Goal: Task Accomplishment & Management: Manage account settings

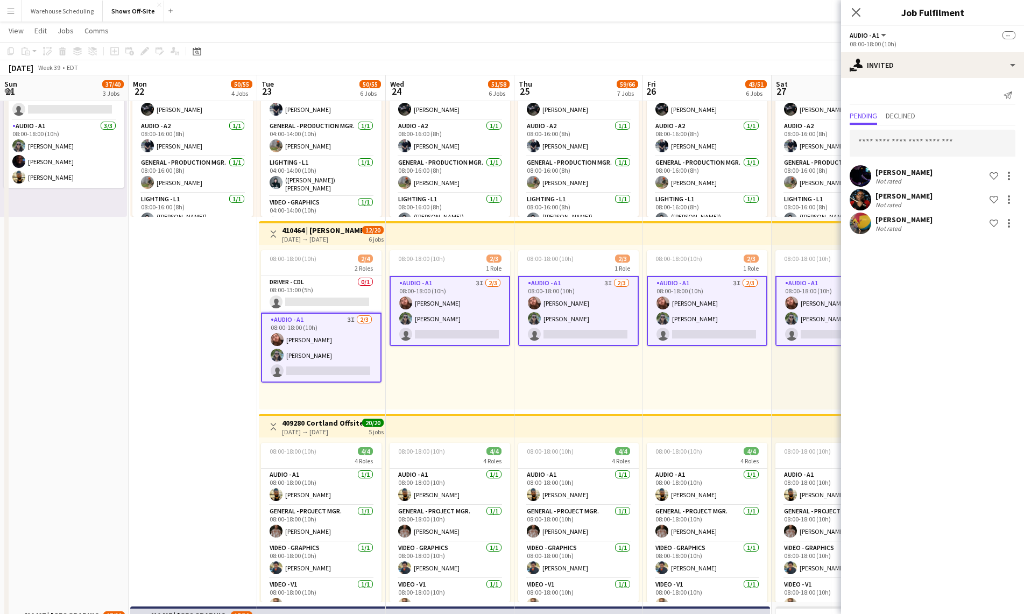
scroll to position [0, 368]
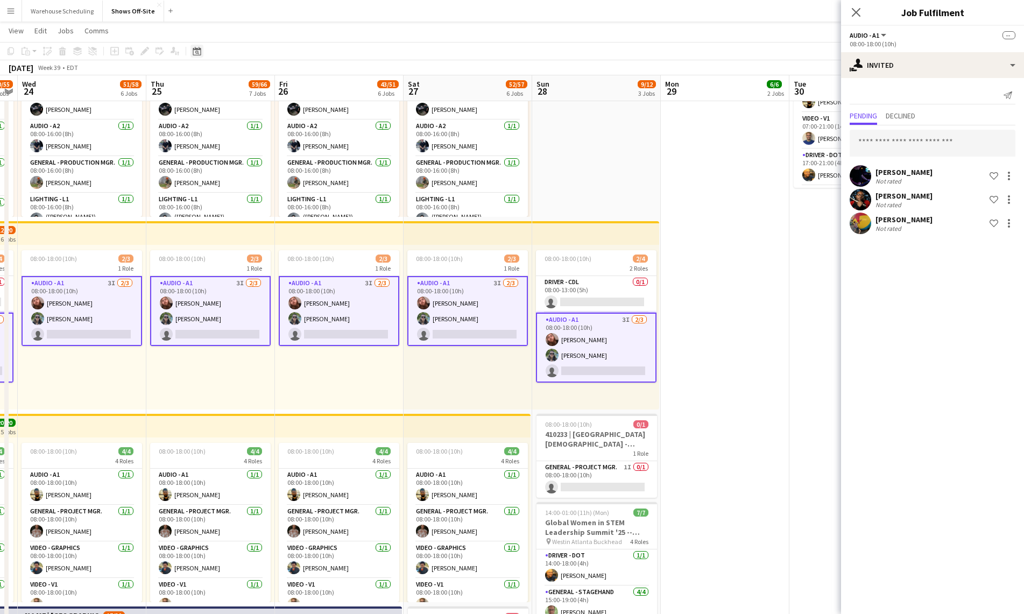
click at [200, 50] on icon at bounding box center [197, 51] width 8 height 9
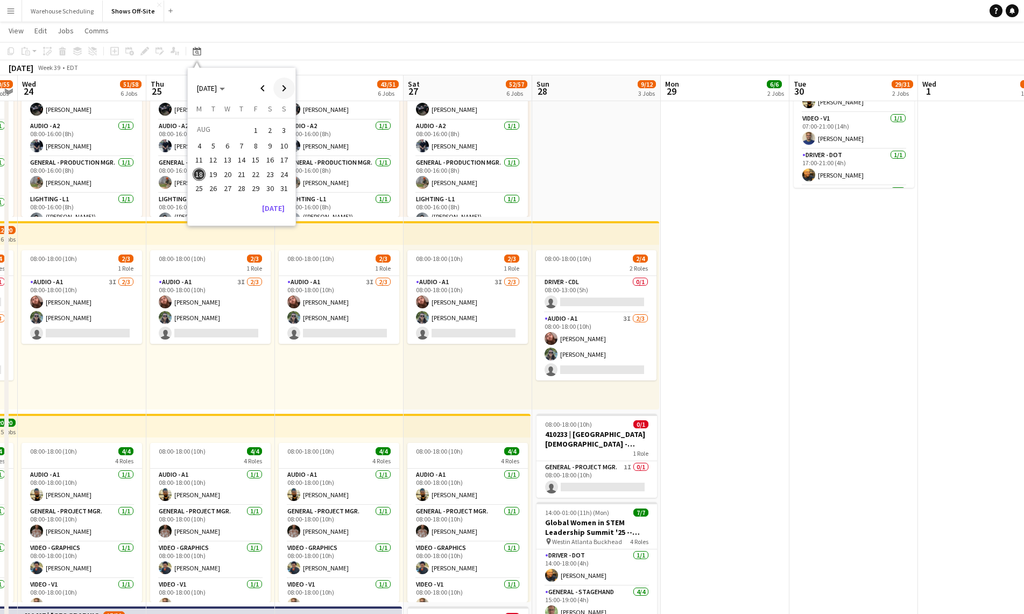
click at [275, 85] on span "Next month" at bounding box center [284, 88] width 22 height 22
click at [235, 158] on span "9" at bounding box center [241, 157] width 13 height 13
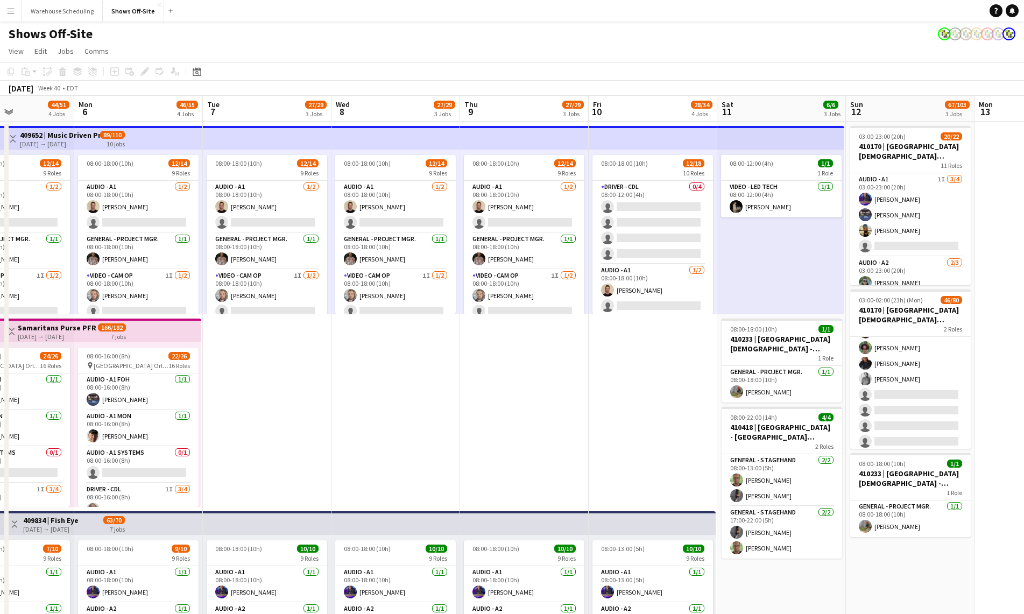
scroll to position [0, 323]
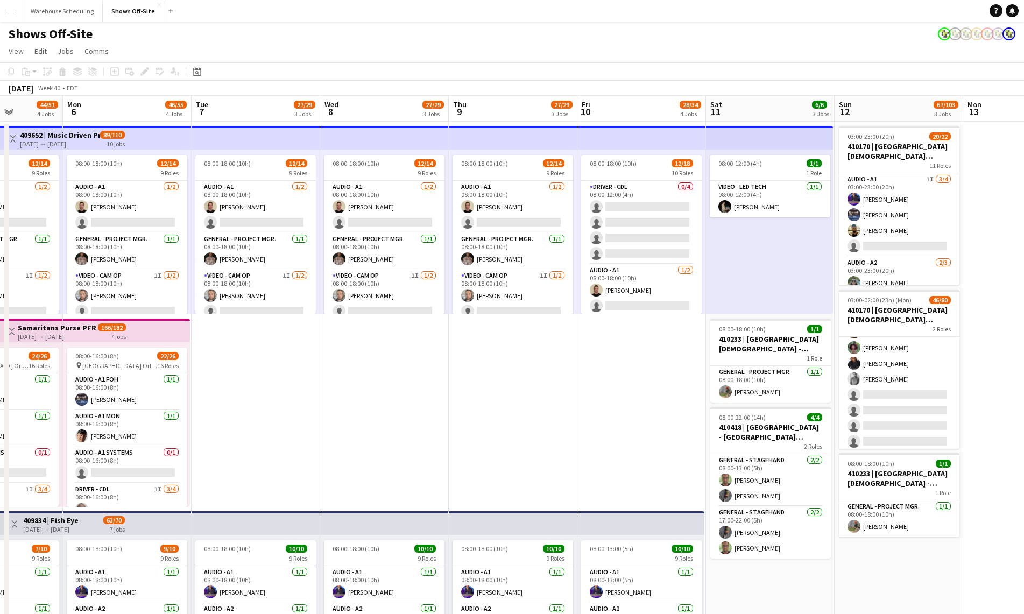
drag, startPoint x: 195, startPoint y: 385, endPoint x: 370, endPoint y: 363, distance: 175.7
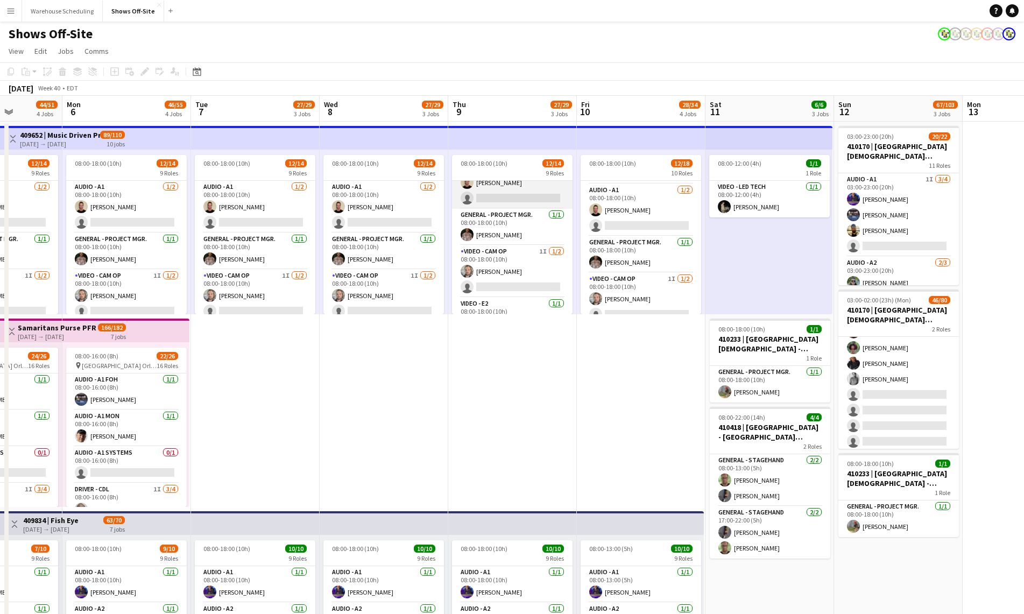
scroll to position [0, 0]
click at [521, 215] on app-card-role "Audio - A1 1/2 08:00-18:00 (10h) Dan Overheim single-neutral-actions" at bounding box center [512, 207] width 120 height 52
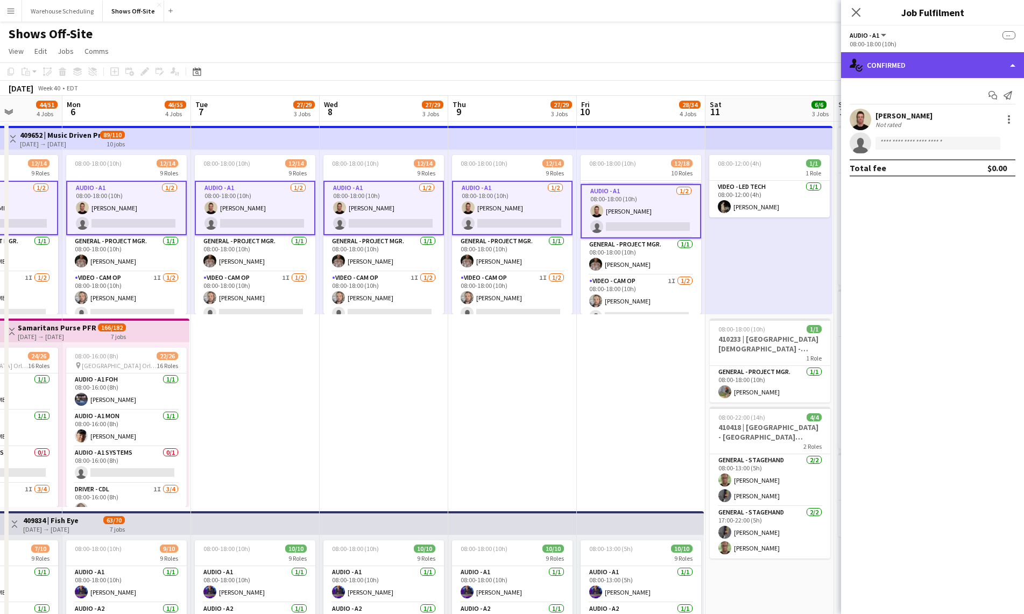
click at [889, 68] on div "single-neutral-actions-check-2 Confirmed" at bounding box center [932, 65] width 183 height 26
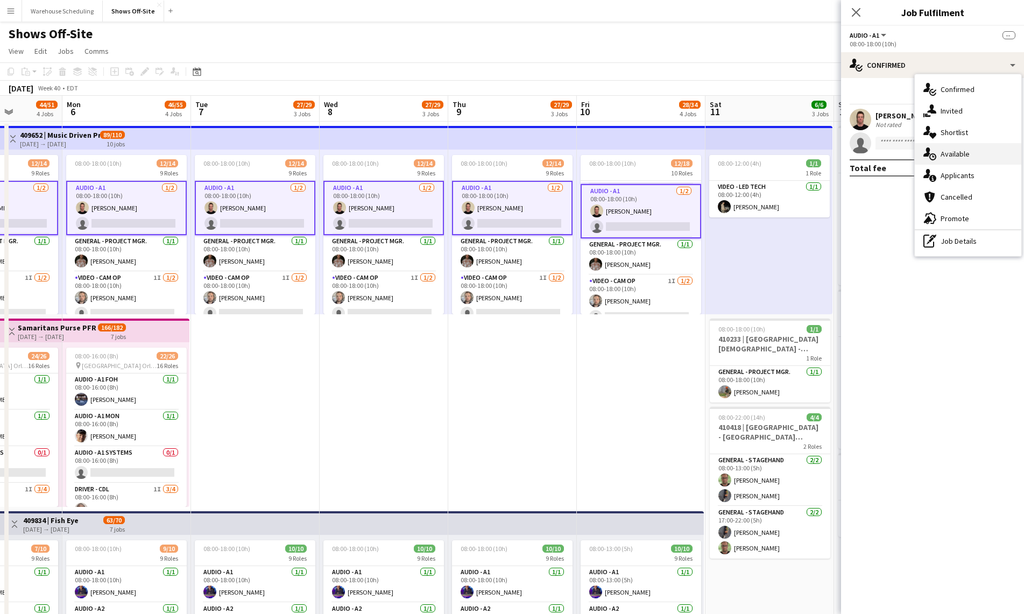
click at [961, 160] on div "single-neutral-actions-upload Available" at bounding box center [967, 154] width 106 height 22
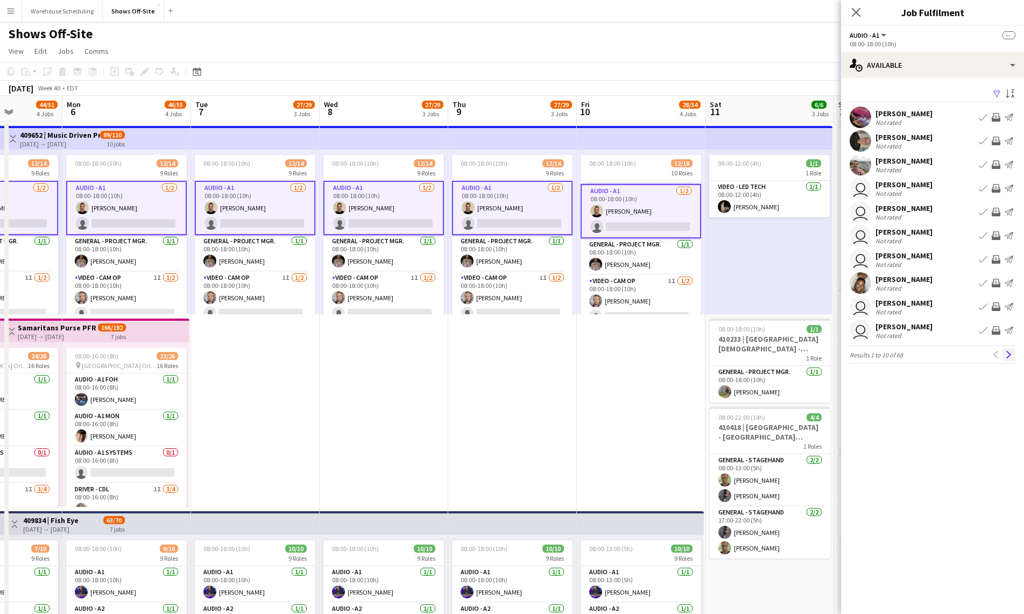
click at [1011, 352] on app-icon "Next" at bounding box center [1009, 355] width 8 height 8
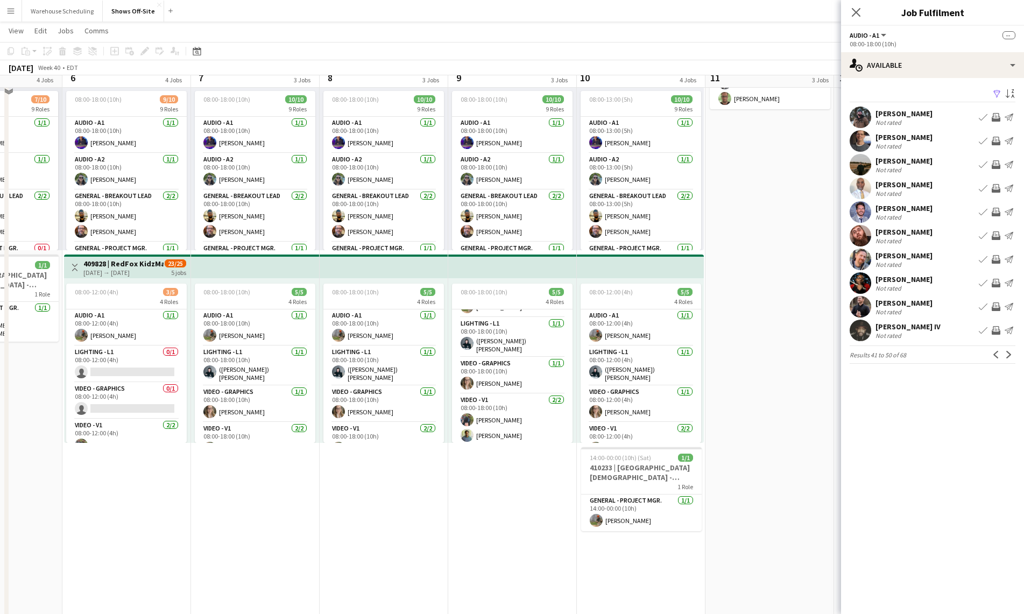
scroll to position [512, 0]
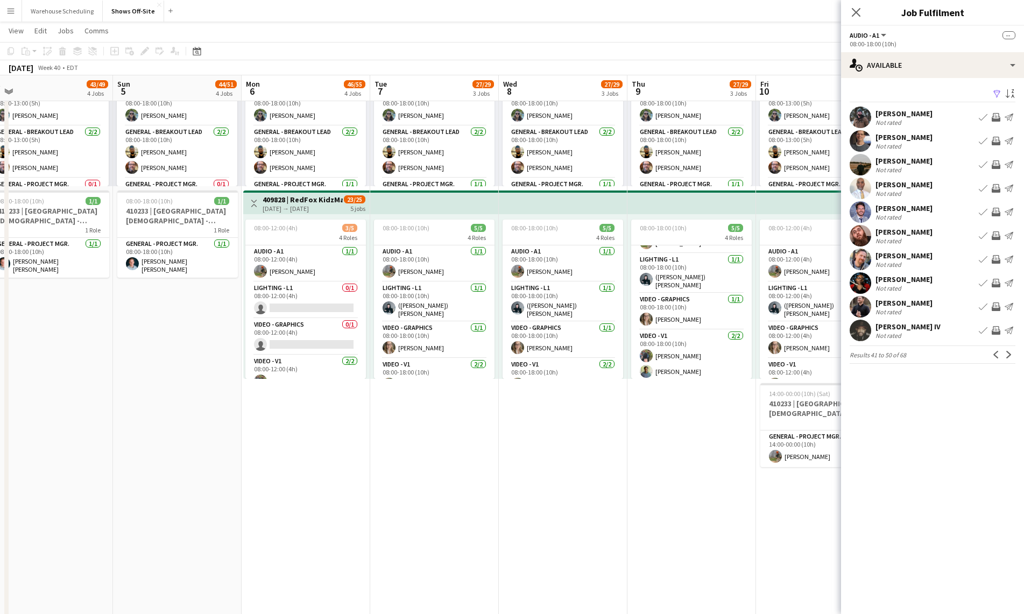
drag, startPoint x: 317, startPoint y: 458, endPoint x: 609, endPoint y: 459, distance: 292.1
click at [603, 459] on app-calendar-viewport "Thu 2 30/33 3 Jobs Fri 3 29/35 3 Jobs Sat 4 43/49 4 Jobs Sun 5 44/51 4 Jobs Mon…" at bounding box center [512, 239] width 1024 height 1419
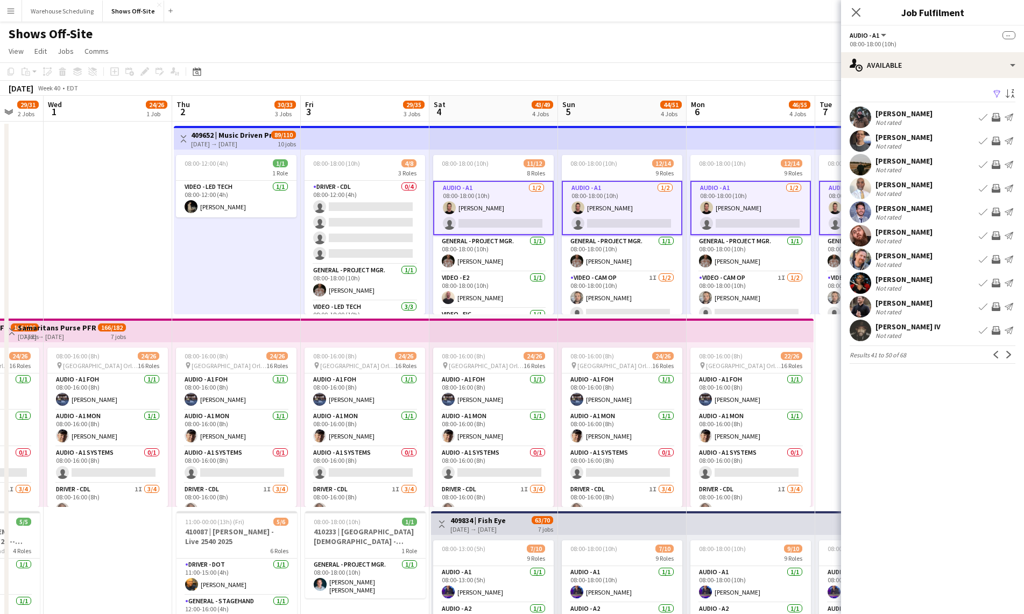
scroll to position [0, 232]
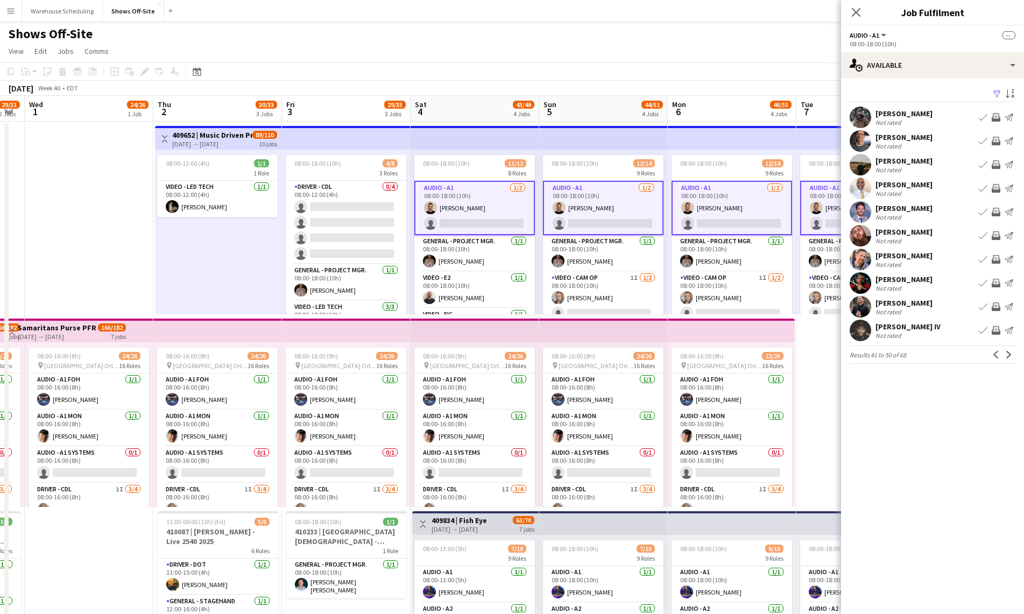
drag, startPoint x: 574, startPoint y: 387, endPoint x: 870, endPoint y: 356, distance: 296.9
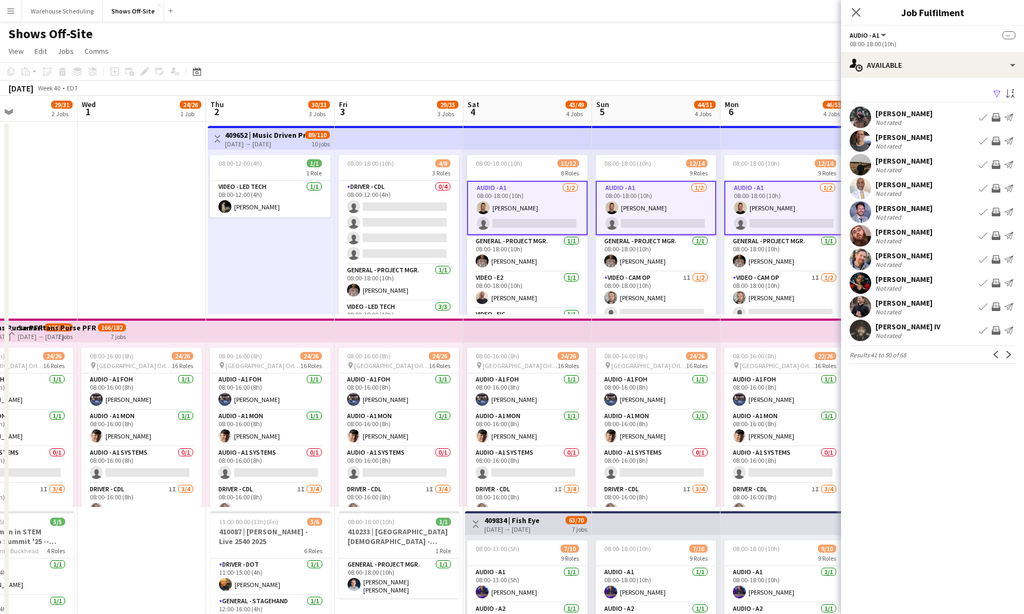
scroll to position [0, 400]
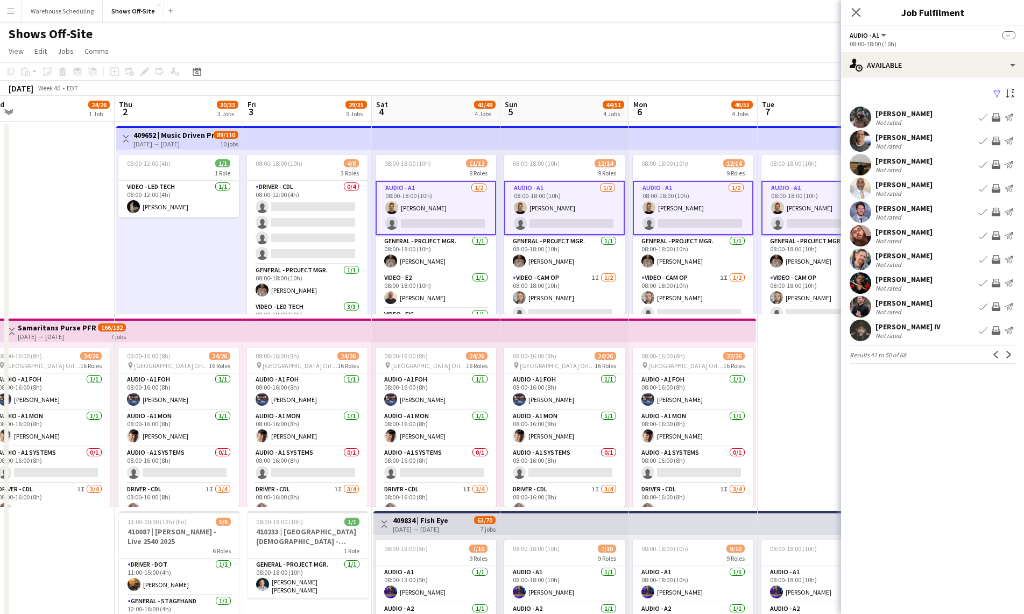
drag, startPoint x: 112, startPoint y: 235, endPoint x: 134, endPoint y: 247, distance: 25.3
click at [1012, 351] on app-icon "Next" at bounding box center [1009, 355] width 8 height 8
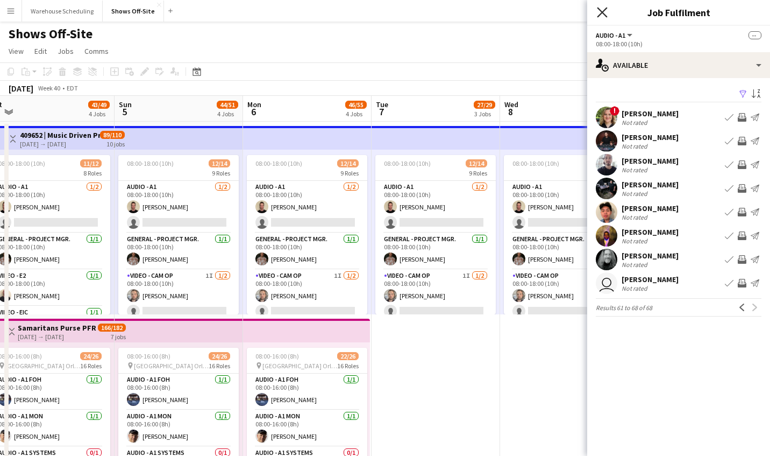
click at [597, 10] on icon "Close pop-in" at bounding box center [602, 12] width 10 height 10
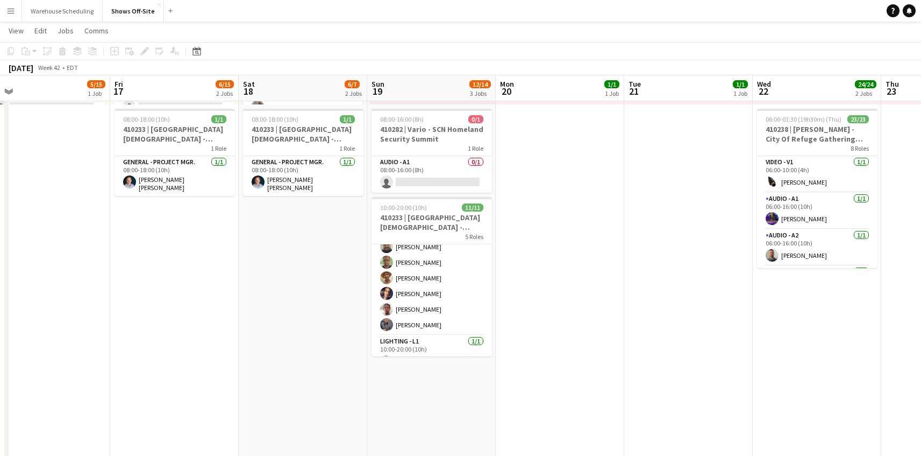
scroll to position [130, 0]
click at [194, 49] on icon at bounding box center [197, 51] width 8 height 9
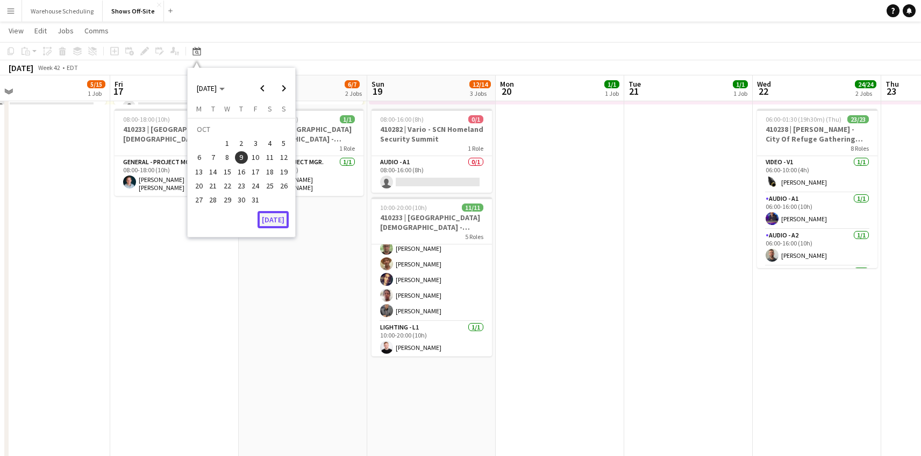
click at [272, 213] on button "Today" at bounding box center [273, 219] width 31 height 17
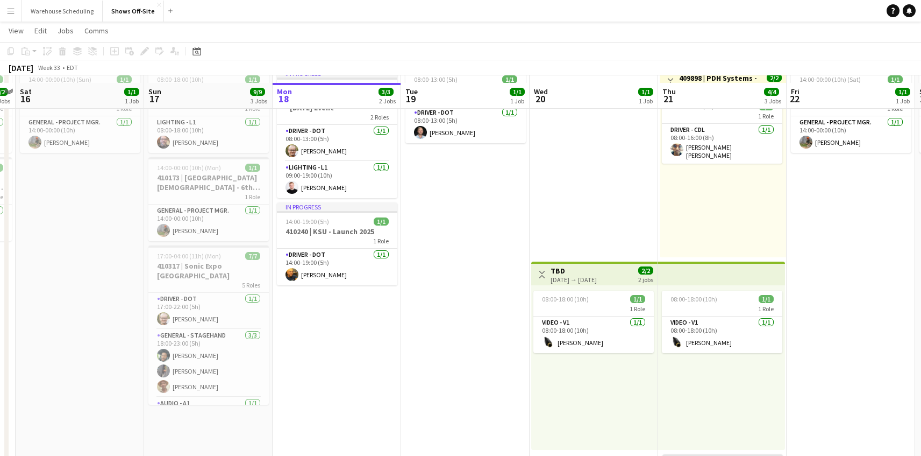
scroll to position [0, 0]
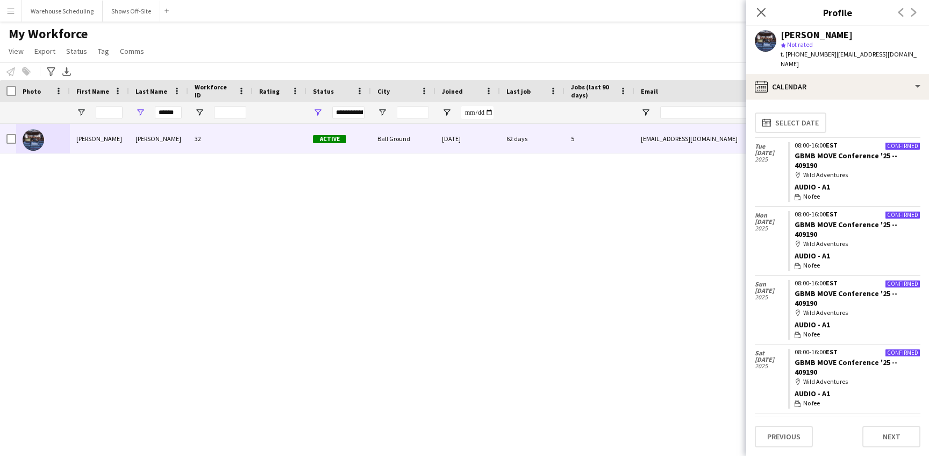
scroll to position [789, 0]
